Goal: Information Seeking & Learning: Find specific fact

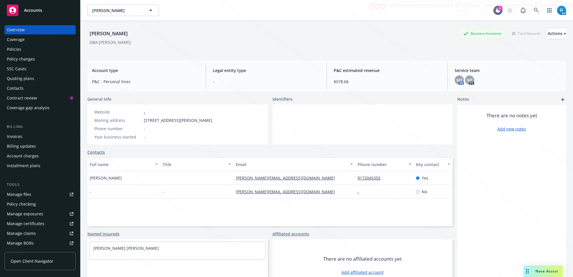
click at [237, 39] on div "DBA: [PERSON_NAME]" at bounding box center [326, 42] width 479 height 6
click at [178, 101] on div "General info" at bounding box center [177, 99] width 181 height 6
click at [534, 9] on icon at bounding box center [536, 10] width 5 height 5
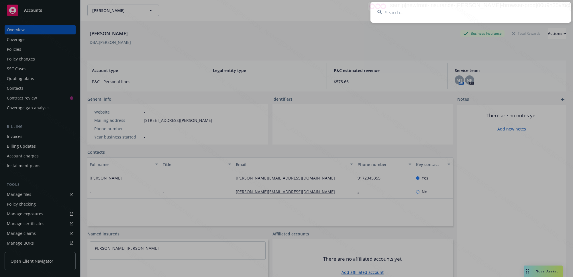
click at [495, 9] on input at bounding box center [471, 12] width 201 height 21
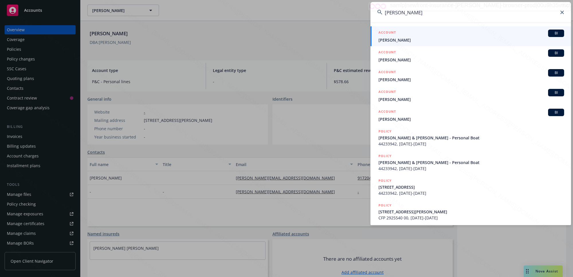
type input "[PERSON_NAME]"
click at [424, 38] on span "[PERSON_NAME]" at bounding box center [472, 40] width 186 height 6
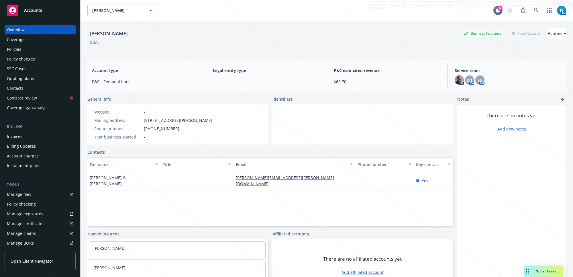
scroll to position [21, 0]
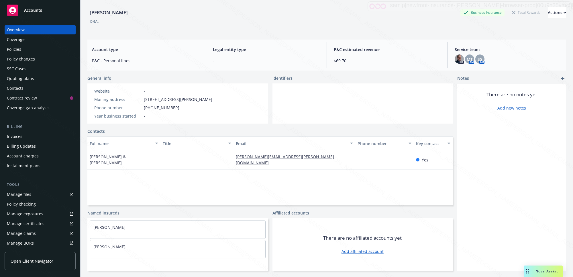
click at [17, 49] on div "Policies" at bounding box center [14, 49] width 14 height 9
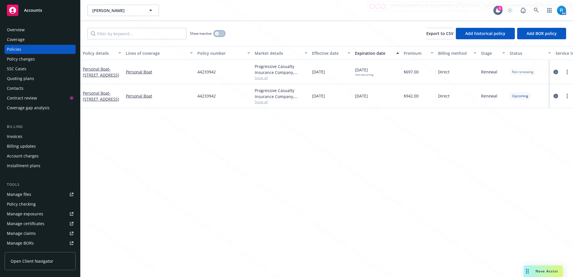
click at [219, 34] on button "button" at bounding box center [219, 34] width 11 height 6
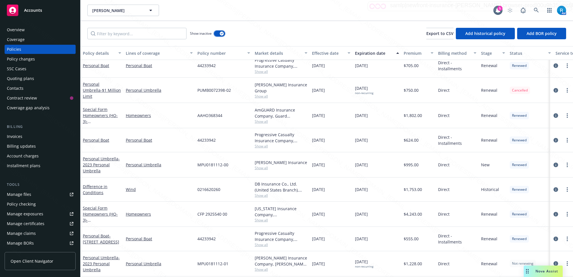
scroll to position [294, 0]
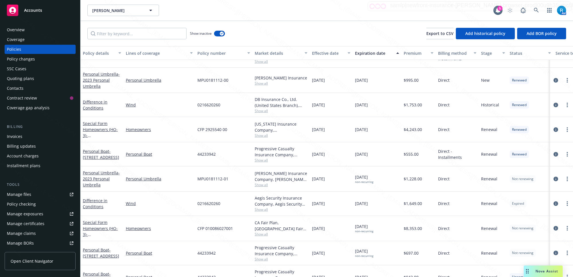
click at [15, 69] on div "SSC Cases" at bounding box center [16, 68] width 19 height 9
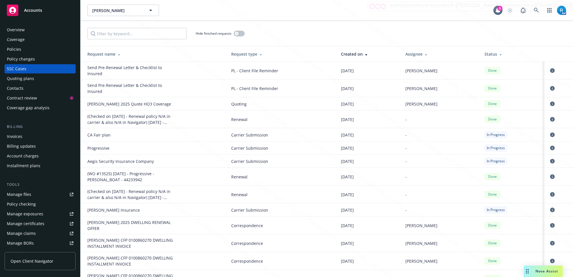
click at [37, 30] on div "Overview" at bounding box center [40, 29] width 66 height 9
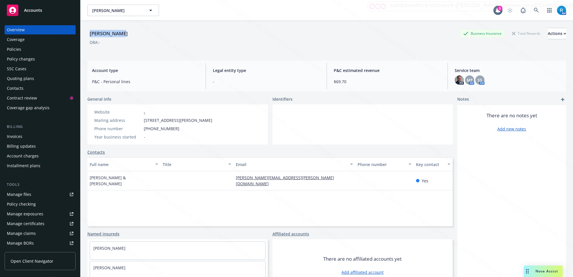
drag, startPoint x: 133, startPoint y: 34, endPoint x: 83, endPoint y: 34, distance: 49.3
click at [83, 34] on div "[PERSON_NAME] Business Insurance Total Rewards Actions DBA: - Account type P&C …" at bounding box center [327, 159] width 493 height 277
copy div "[PERSON_NAME]"
click at [534, 11] on icon at bounding box center [536, 10] width 5 height 5
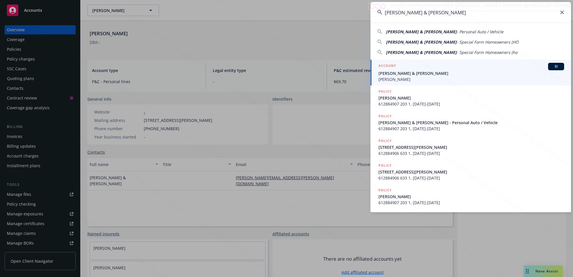
type input "[PERSON_NAME] & [PERSON_NAME]"
click at [400, 73] on span "[PERSON_NAME] & [PERSON_NAME]" at bounding box center [472, 73] width 186 height 6
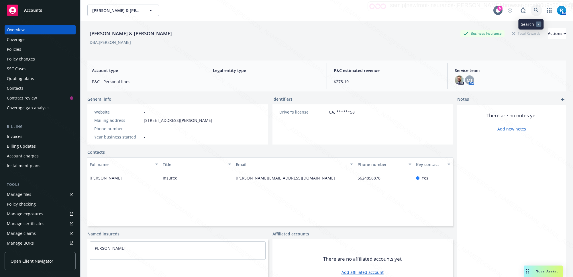
click at [534, 10] on icon at bounding box center [536, 10] width 5 height 5
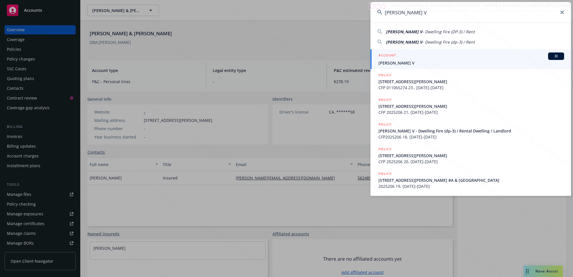
type input "[PERSON_NAME] V"
click at [401, 60] on span "[PERSON_NAME] V" at bounding box center [472, 63] width 186 height 6
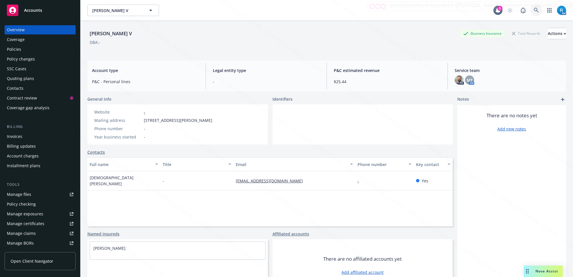
click at [534, 10] on icon at bounding box center [536, 10] width 5 height 5
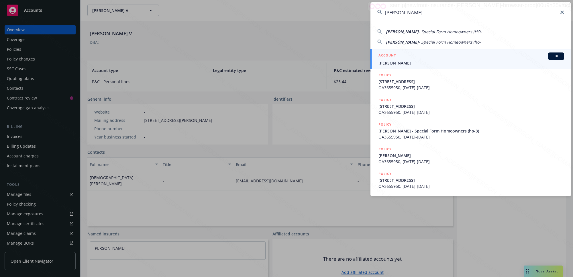
type input "[PERSON_NAME]"
click at [398, 59] on div "ACCOUNT BI" at bounding box center [472, 55] width 186 height 7
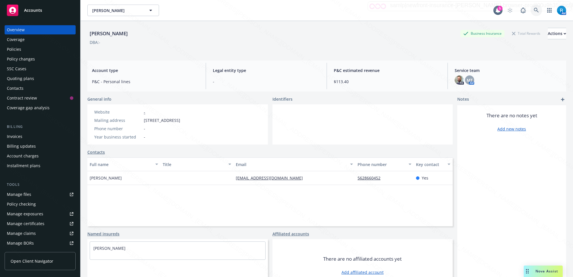
click at [531, 8] on link at bounding box center [536, 10] width 11 height 11
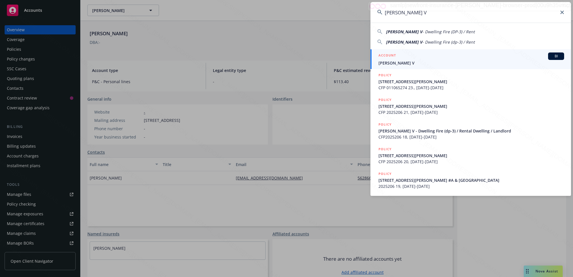
type input "[PERSON_NAME] V"
click at [402, 65] on span "[PERSON_NAME] V" at bounding box center [472, 63] width 186 height 6
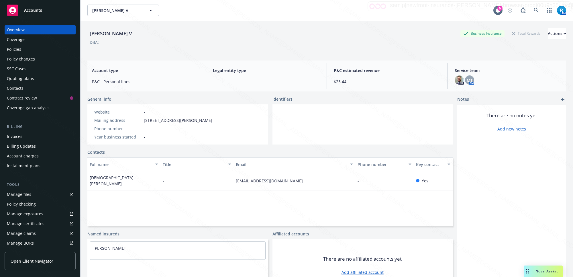
click at [22, 53] on div "Policies" at bounding box center [40, 49] width 66 height 9
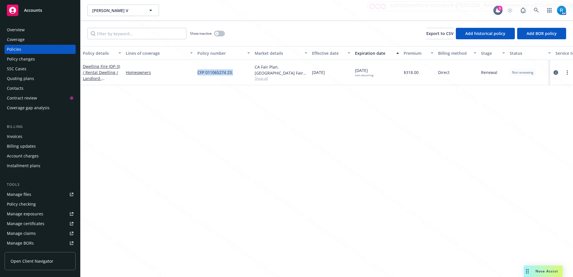
drag, startPoint x: 224, startPoint y: 72, endPoint x: 194, endPoint y: 72, distance: 30.4
click at [194, 72] on div "Dwelling Fire (DP-3) / Rental Dwelling / Landlord - [STREET_ADDRESS][PERSON_NAM…" at bounding box center [357, 72] width 553 height 25
copy div "CFP 011065274 23."
click at [538, 8] on icon at bounding box center [536, 10] width 5 height 5
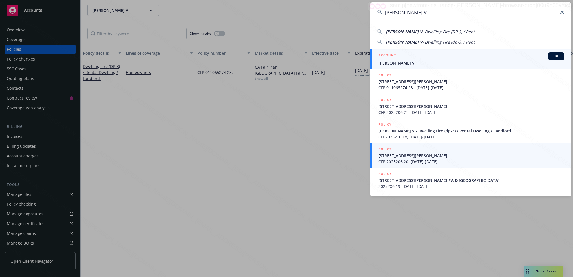
type input "[PERSON_NAME] V"
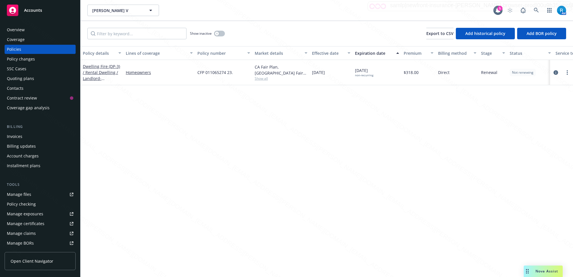
click at [21, 30] on div "Overview" at bounding box center [16, 29] width 18 height 9
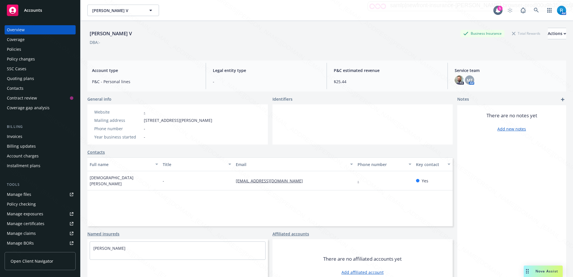
drag, startPoint x: 213, startPoint y: 120, endPoint x: 143, endPoint y: 121, distance: 69.7
click at [143, 121] on div "Website - Mailing address [STREET_ADDRESS][PERSON_NAME] Phone number - Year bus…" at bounding box center [177, 124] width 181 height 40
copy span "[STREET_ADDRESS][PERSON_NAME]"
click at [174, 132] on div "Website - Mailing address [STREET_ADDRESS][PERSON_NAME] Phone number - Year bus…" at bounding box center [153, 124] width 123 height 31
click at [19, 52] on div "Policies" at bounding box center [14, 49] width 14 height 9
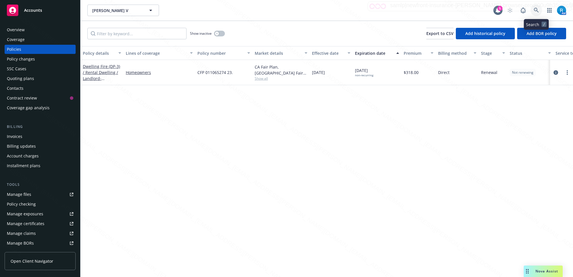
click at [537, 8] on icon at bounding box center [536, 10] width 5 height 5
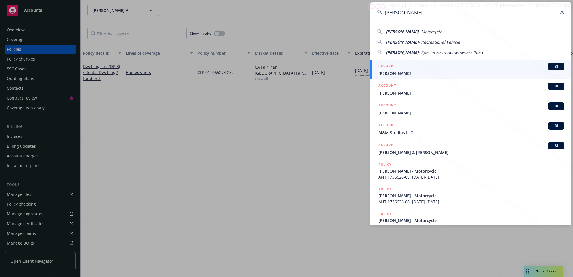
type input "[PERSON_NAME]"
click at [411, 72] on span "[PERSON_NAME]" at bounding box center [472, 73] width 186 height 6
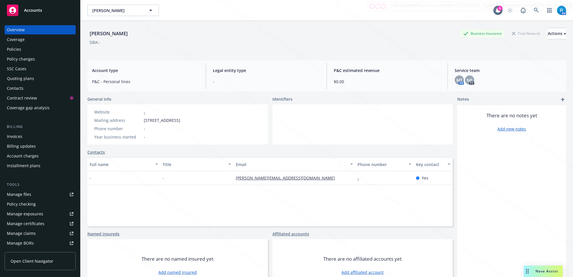
click at [26, 48] on div "Policies" at bounding box center [40, 49] width 66 height 9
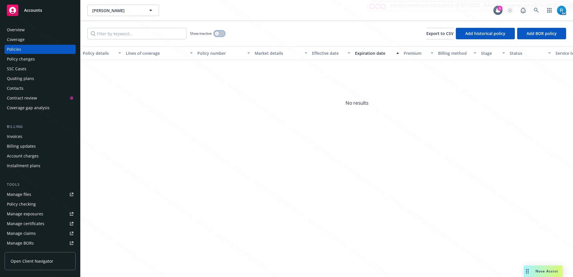
click at [217, 35] on div "button" at bounding box center [217, 34] width 4 height 4
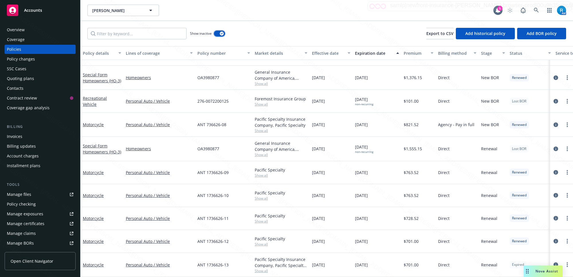
scroll to position [68, 0]
click at [534, 10] on icon at bounding box center [536, 10] width 5 height 5
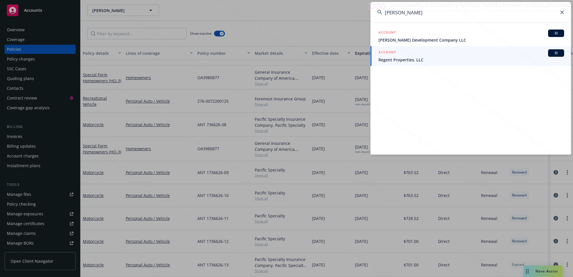
type input "[PERSON_NAME]"
click at [562, 12] on icon at bounding box center [562, 12] width 3 height 3
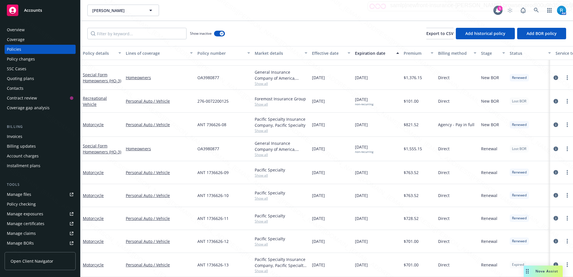
click at [21, 193] on div "Manage files" at bounding box center [19, 194] width 24 height 9
click at [24, 68] on div "SSC Cases" at bounding box center [16, 68] width 19 height 9
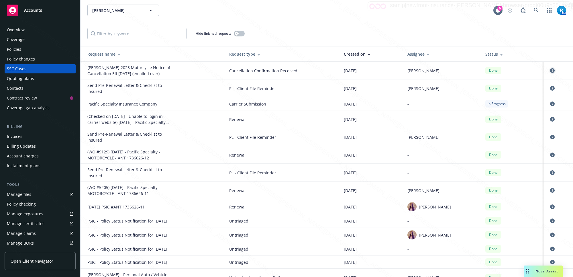
click at [550, 71] on icon "circleInformation" at bounding box center [552, 70] width 5 height 5
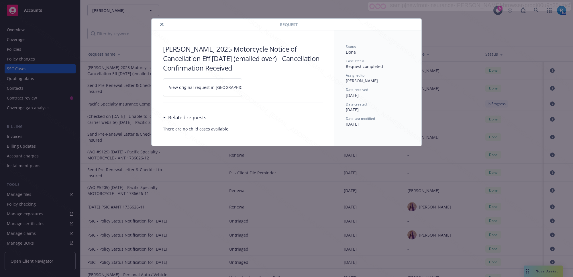
click at [258, 87] on icon at bounding box center [259, 87] width 3 height 3
click at [162, 23] on button "close" at bounding box center [161, 24] width 7 height 7
click at [162, 24] on div "Hide finished requests" at bounding box center [327, 33] width 493 height 25
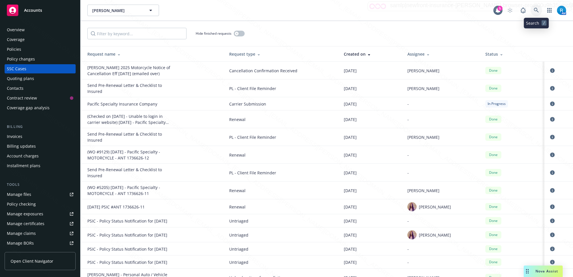
click at [533, 10] on link at bounding box center [536, 10] width 11 height 11
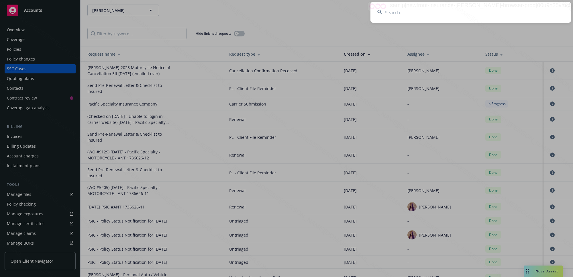
type input "[PERSON_NAME]"
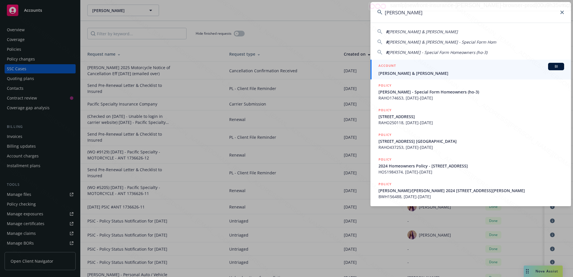
click at [423, 72] on span "[PERSON_NAME] & [PERSON_NAME]" at bounding box center [472, 73] width 186 height 6
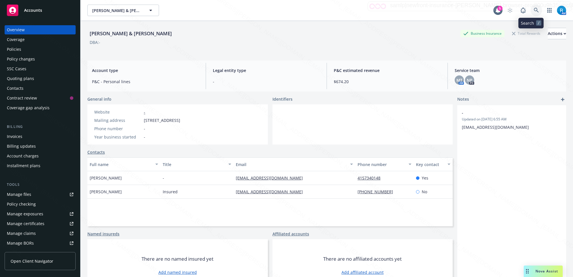
click at [534, 12] on icon at bounding box center [536, 10] width 5 height 5
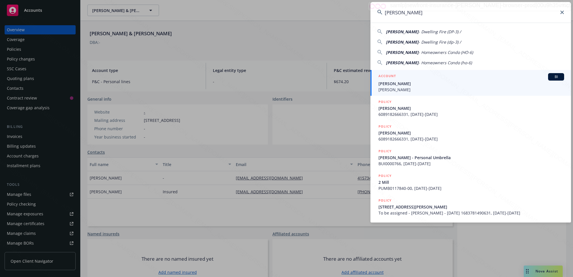
type input "[PERSON_NAME]"
click at [401, 85] on span "[PERSON_NAME]" at bounding box center [472, 84] width 186 height 6
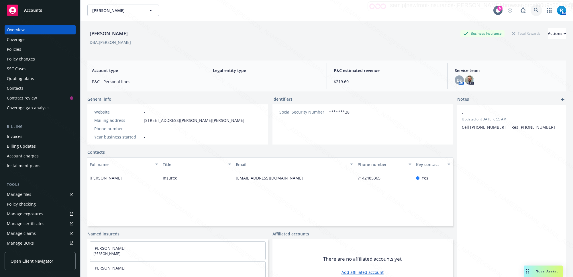
click at [534, 9] on icon at bounding box center [536, 10] width 5 height 5
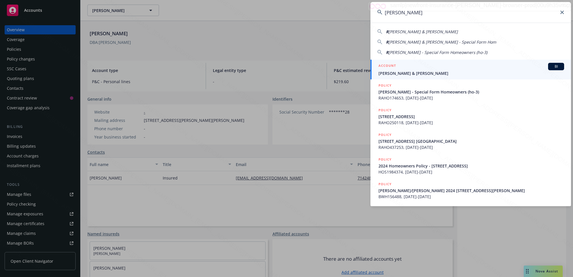
type input "[PERSON_NAME]"
click at [404, 70] on span "[PERSON_NAME] & [PERSON_NAME]" at bounding box center [472, 73] width 186 height 6
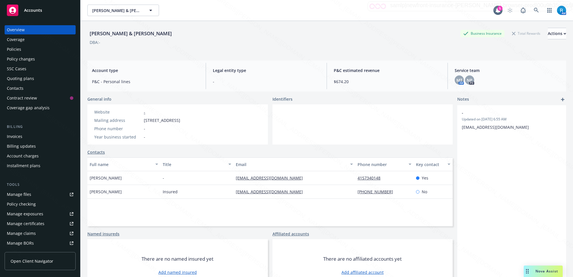
click at [28, 48] on div "Policies" at bounding box center [40, 49] width 66 height 9
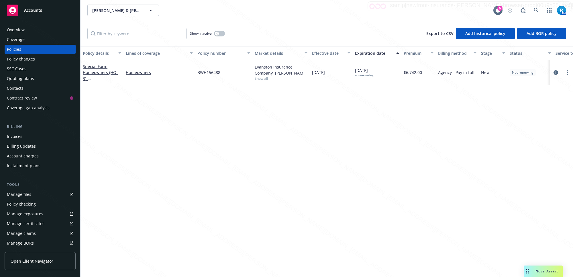
click at [19, 68] on div "SSC Cases" at bounding box center [16, 68] width 19 height 9
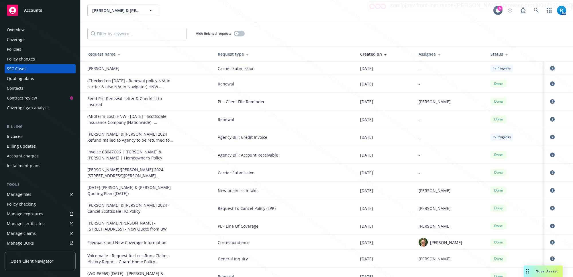
click at [550, 67] on icon "circleInformation" at bounding box center [552, 68] width 5 height 5
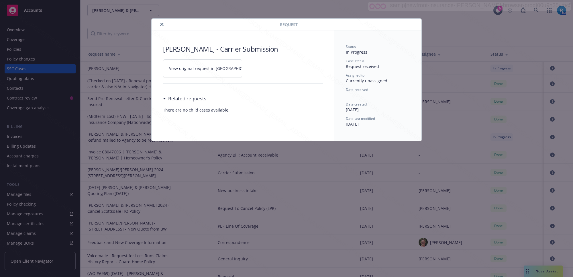
click at [258, 69] on icon at bounding box center [259, 68] width 3 height 3
click at [161, 24] on icon "close" at bounding box center [161, 24] width 3 height 3
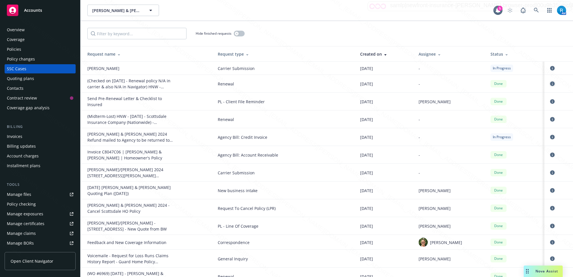
click at [550, 82] on icon "circleInformation" at bounding box center [552, 83] width 5 height 5
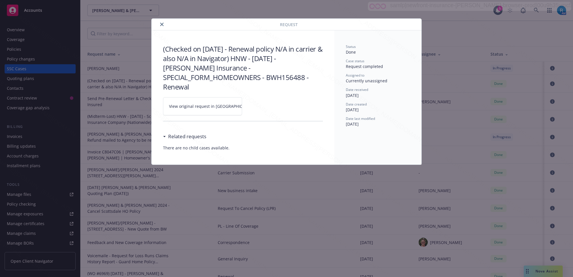
click at [258, 105] on icon at bounding box center [259, 106] width 3 height 3
click at [160, 25] on icon "close" at bounding box center [161, 24] width 3 height 3
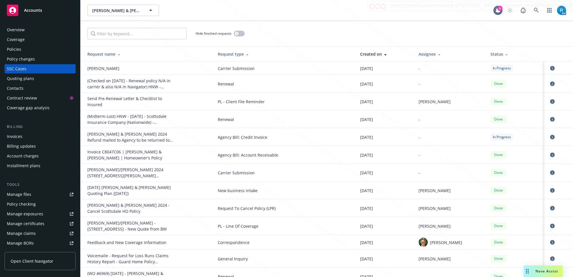
click at [17, 48] on div "Policies" at bounding box center [14, 49] width 14 height 9
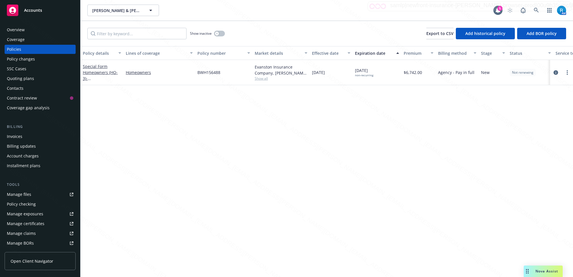
click at [13, 26] on div "Overview" at bounding box center [16, 29] width 18 height 9
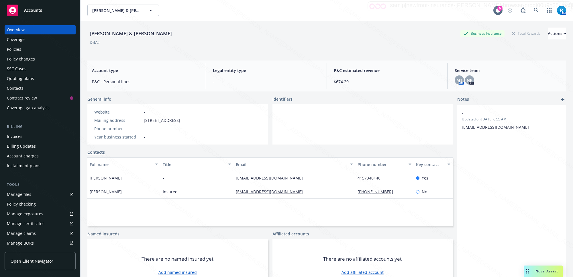
drag, startPoint x: 173, startPoint y: 33, endPoint x: 89, endPoint y: 34, distance: 83.4
click at [89, 34] on div "[PERSON_NAME] & [PERSON_NAME] Business Insurance Total Rewards Actions" at bounding box center [326, 33] width 479 height 11
click at [534, 12] on icon at bounding box center [536, 10] width 5 height 5
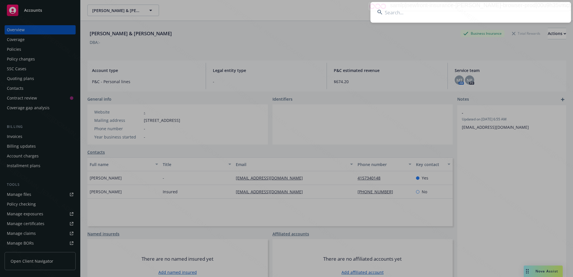
click at [529, 9] on input at bounding box center [471, 12] width 201 height 21
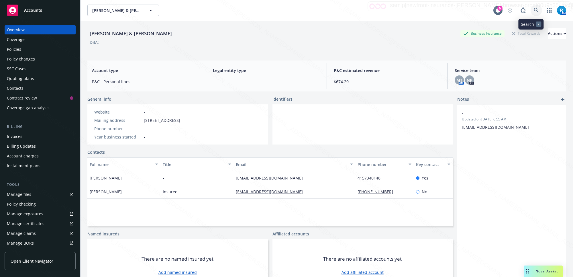
click at [534, 9] on icon at bounding box center [536, 10] width 5 height 5
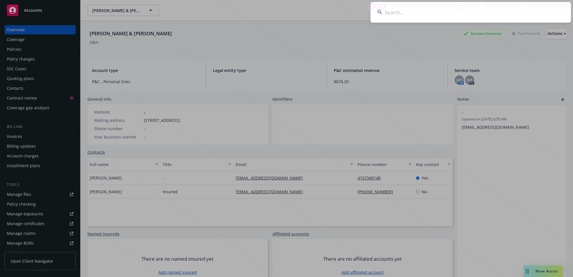
click at [419, 11] on input at bounding box center [471, 12] width 201 height 21
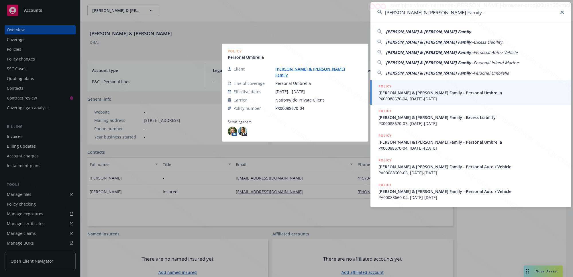
type input "Clements & Kallis Family -"
click at [414, 95] on span "Clements & Kallis Family - Personal Umbrella" at bounding box center [472, 93] width 186 height 6
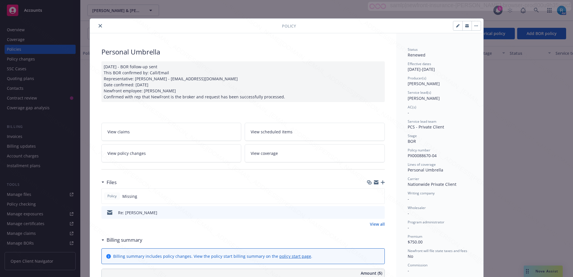
click at [99, 24] on icon "close" at bounding box center [100, 25] width 3 height 3
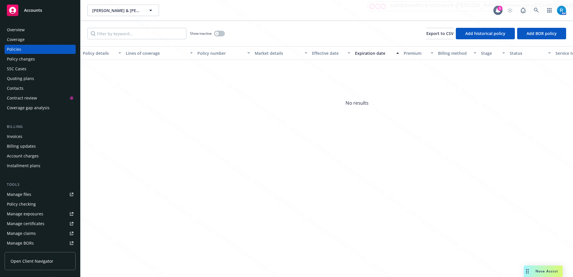
click at [32, 30] on div "Overview" at bounding box center [40, 29] width 66 height 9
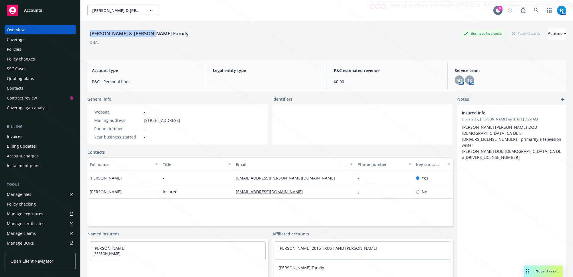
drag, startPoint x: 148, startPoint y: 34, endPoint x: 87, endPoint y: 32, distance: 61.4
click at [87, 32] on div "Clements & Kallis Family Business Insurance Total Rewards Actions DBA: - Accoun…" at bounding box center [327, 159] width 493 height 277
copy div "Clements & Kallis Family"
